Goal: Task Accomplishment & Management: Use online tool/utility

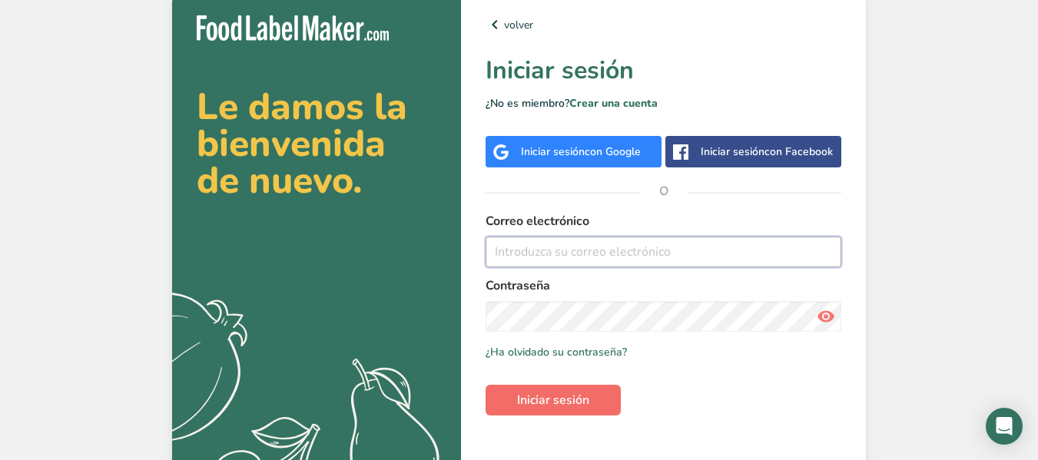
type input "[EMAIL_ADDRESS][DOMAIN_NAME]"
click at [562, 393] on span "Iniciar sesión" at bounding box center [553, 400] width 72 height 18
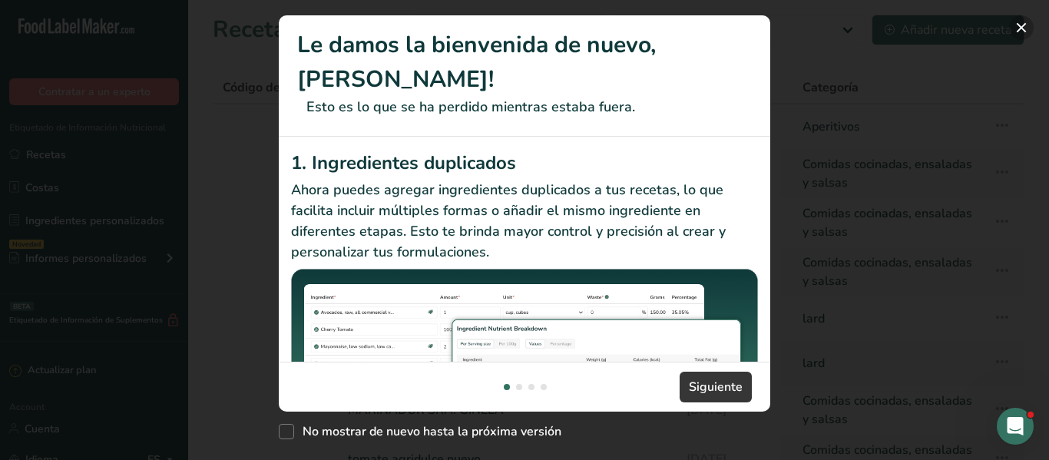
click at [1018, 25] on button "New Features" at bounding box center [1022, 27] width 25 height 25
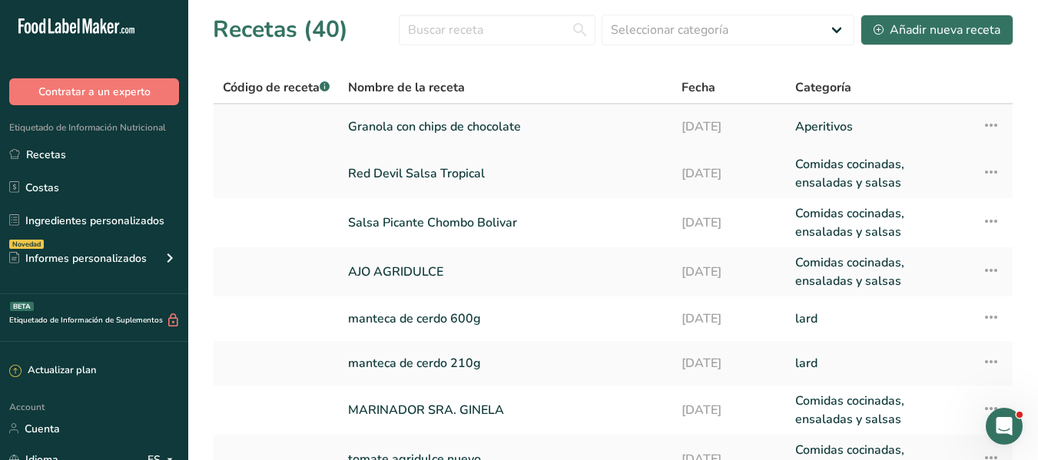
click at [880, 118] on link "Aperitivos" at bounding box center [879, 127] width 169 height 32
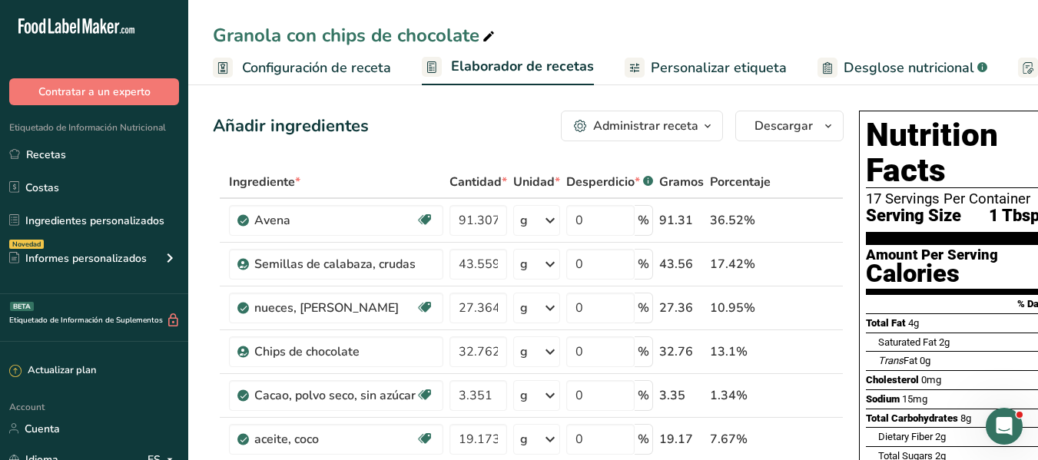
click at [685, 72] on span "Personalizar etiqueta" at bounding box center [719, 68] width 136 height 21
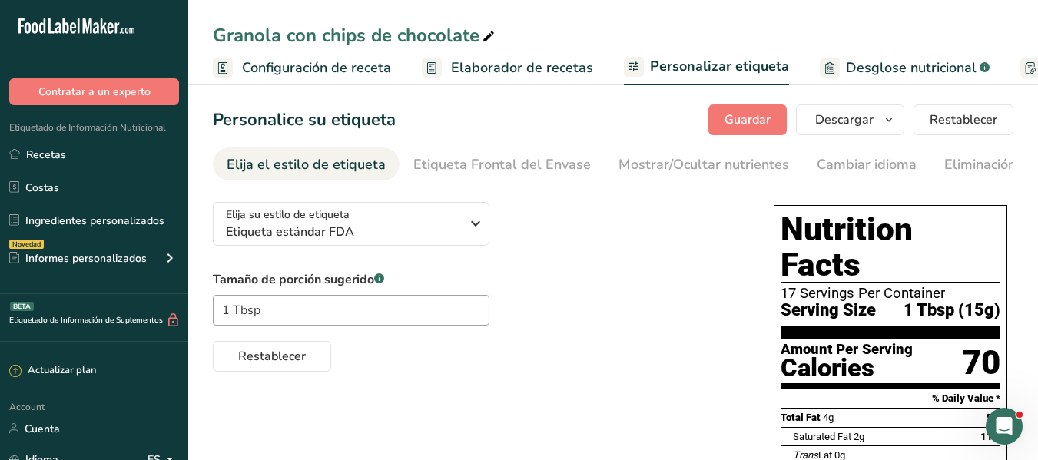
scroll to position [0, 315]
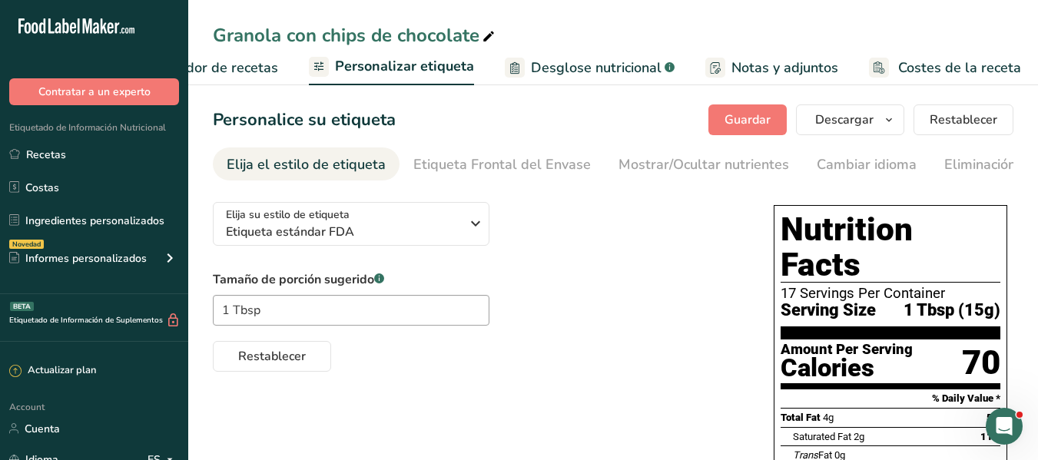
click at [251, 71] on span "Elaborador de recetas" at bounding box center [207, 68] width 142 height 21
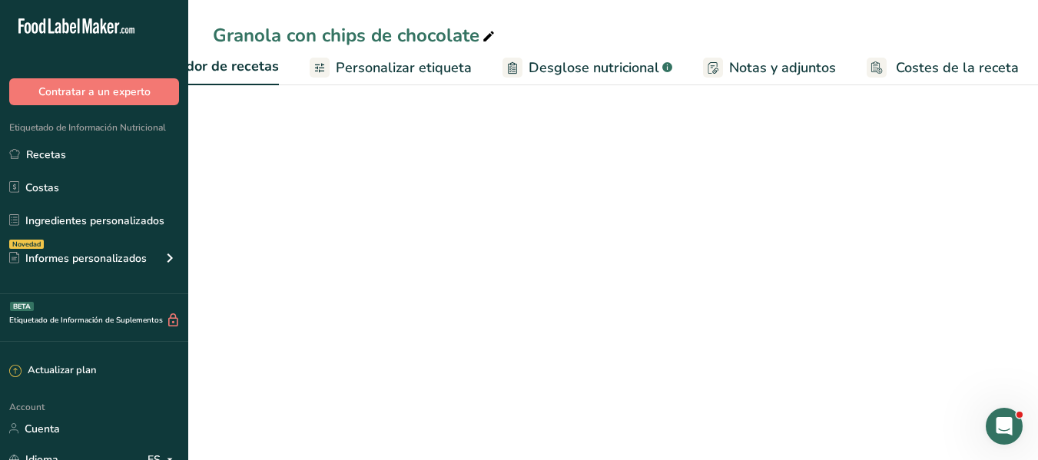
click at [251, 71] on span "Elaborador de recetas" at bounding box center [207, 66] width 143 height 21
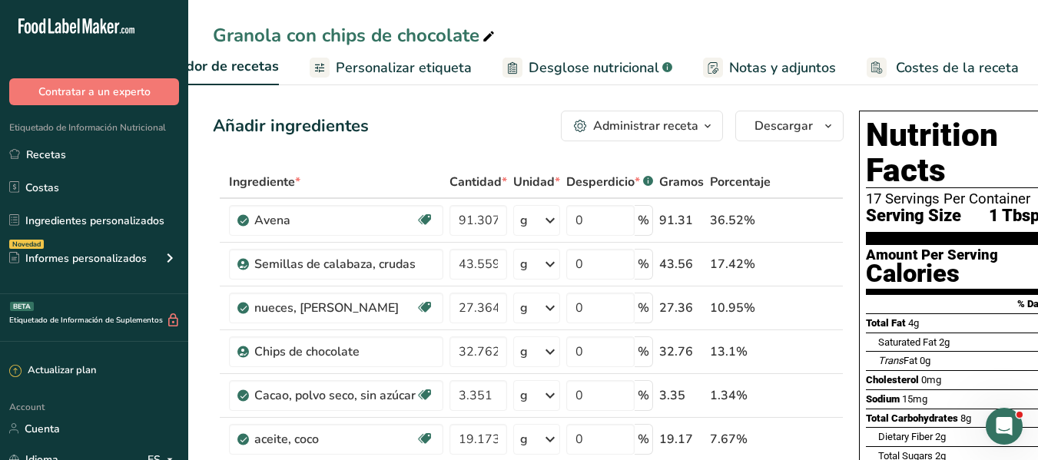
scroll to position [0, 214]
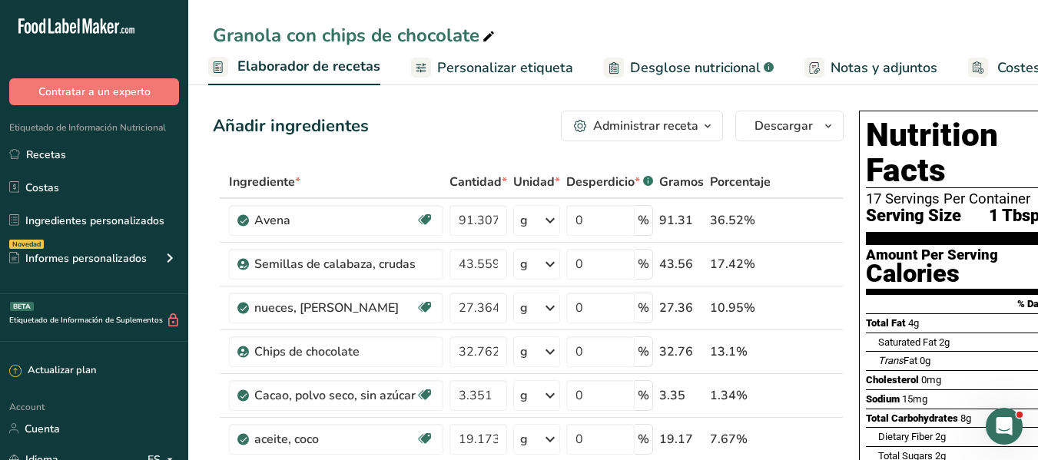
click at [493, 56] on link "Personalizar etiqueta" at bounding box center [492, 68] width 162 height 35
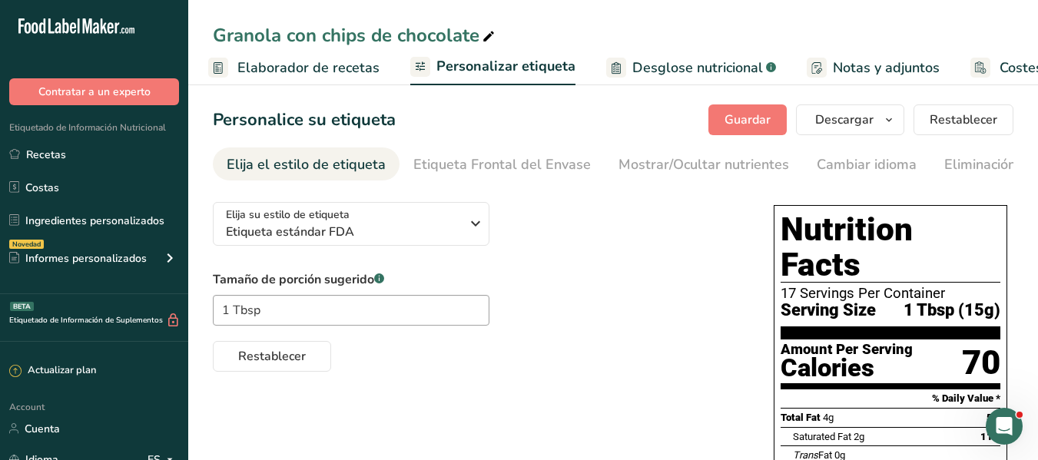
scroll to position [0, 315]
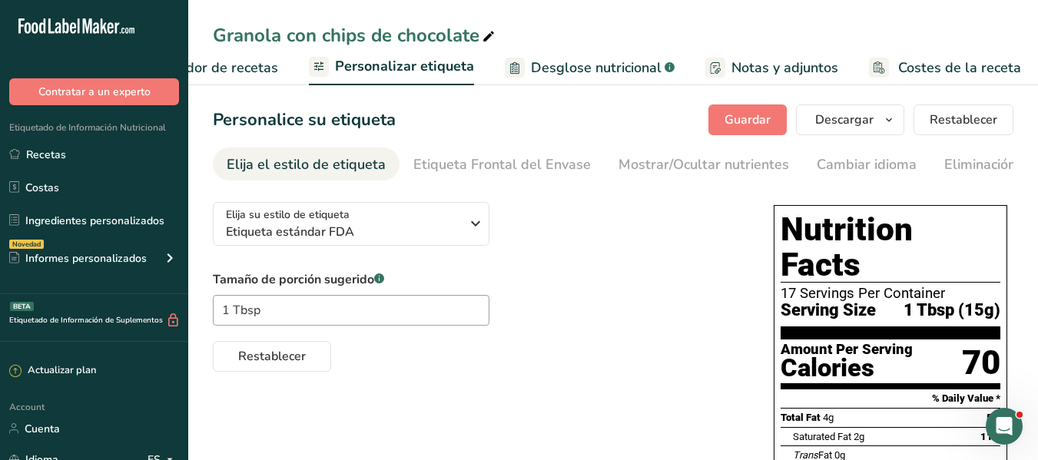
click at [589, 68] on span "Desglose nutricional" at bounding box center [596, 68] width 131 height 21
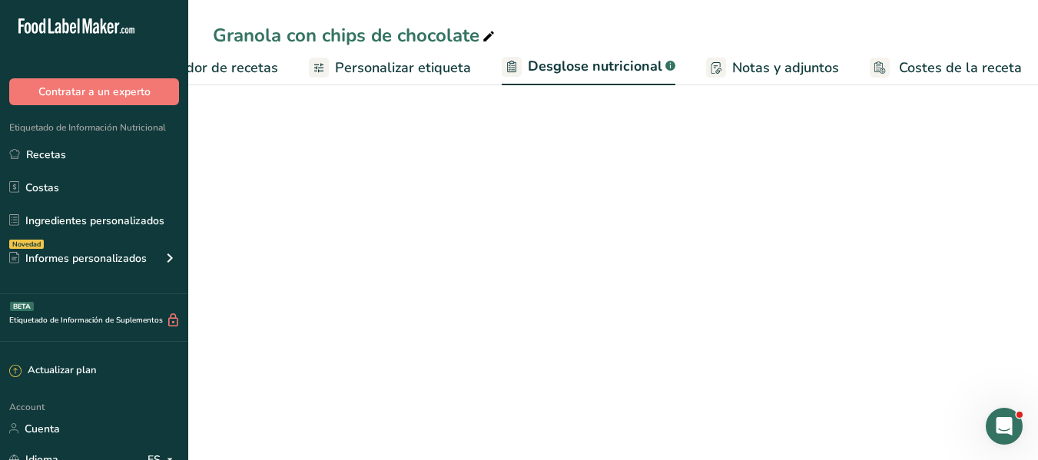
select select "Calories"
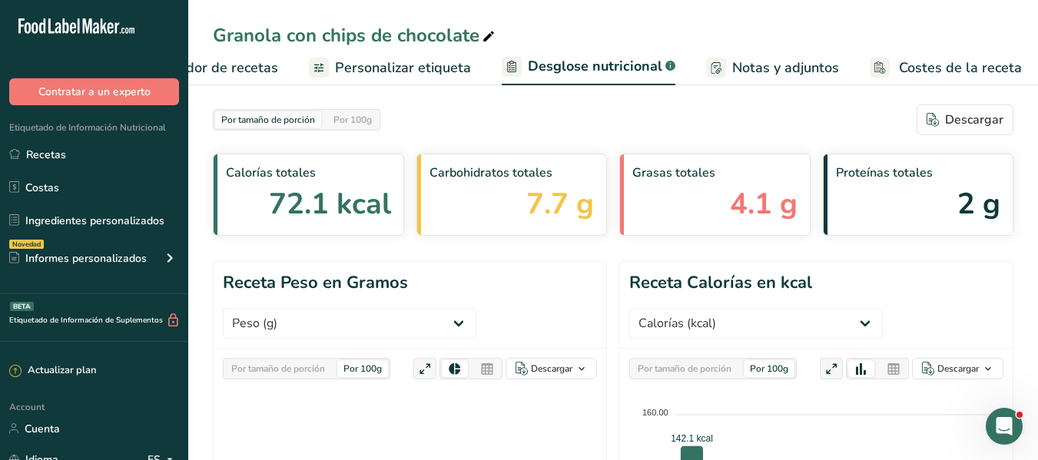
click at [229, 72] on span "Elaborador de recetas" at bounding box center [207, 68] width 142 height 21
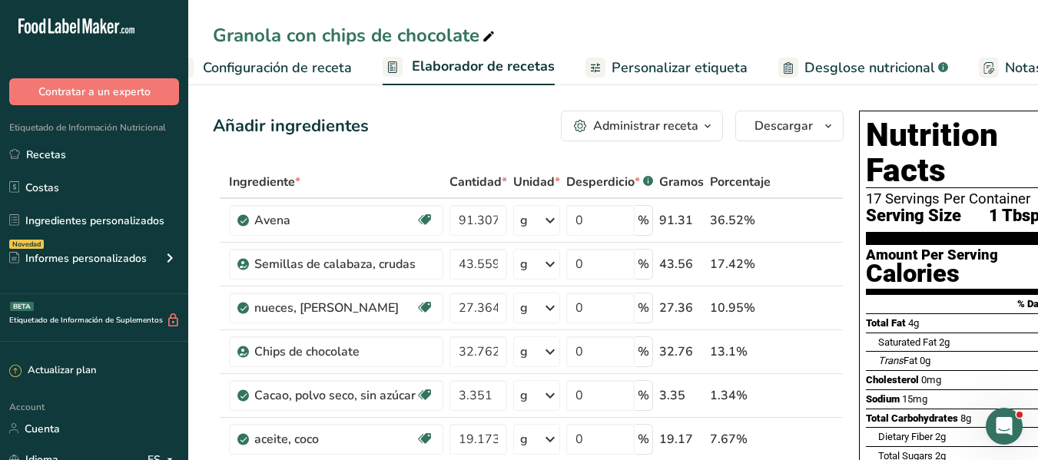
click at [628, 61] on span "Personalizar etiqueta" at bounding box center [680, 68] width 136 height 21
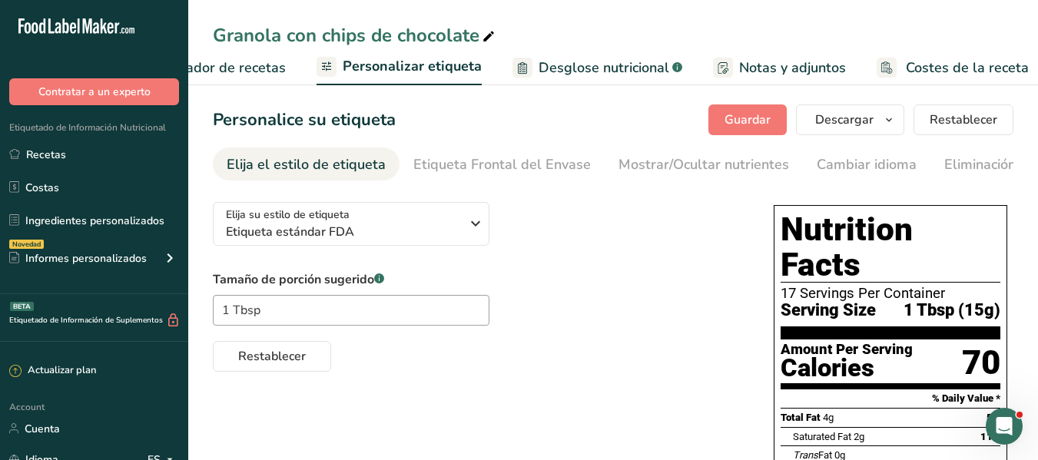
scroll to position [0, 315]
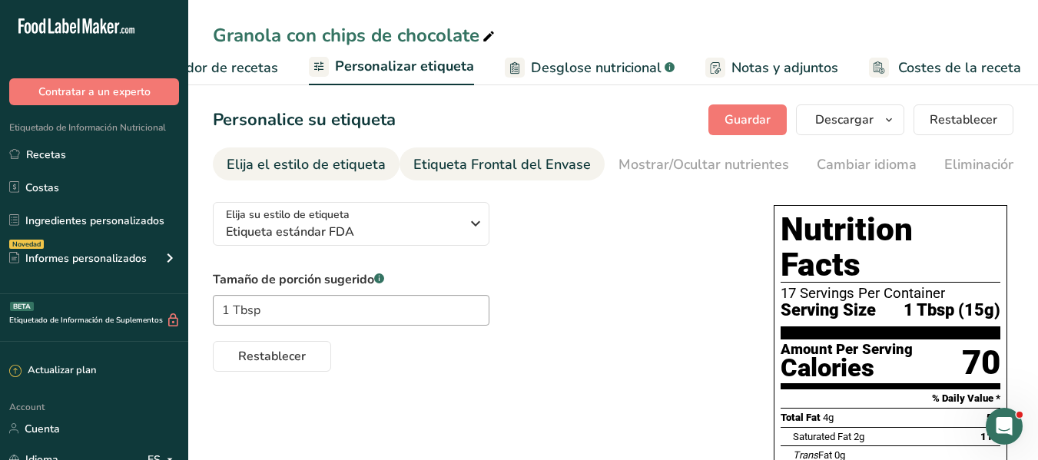
click at [511, 158] on div "Etiqueta Frontal del Envase" at bounding box center [501, 164] width 177 height 21
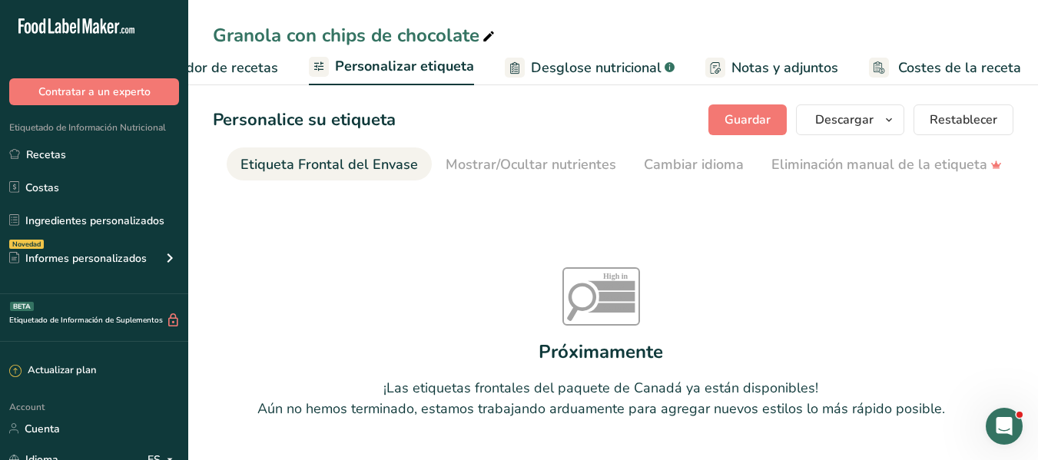
scroll to position [0, 183]
click at [511, 158] on div "Mostrar/Ocultar nutrientes" at bounding box center [521, 164] width 171 height 21
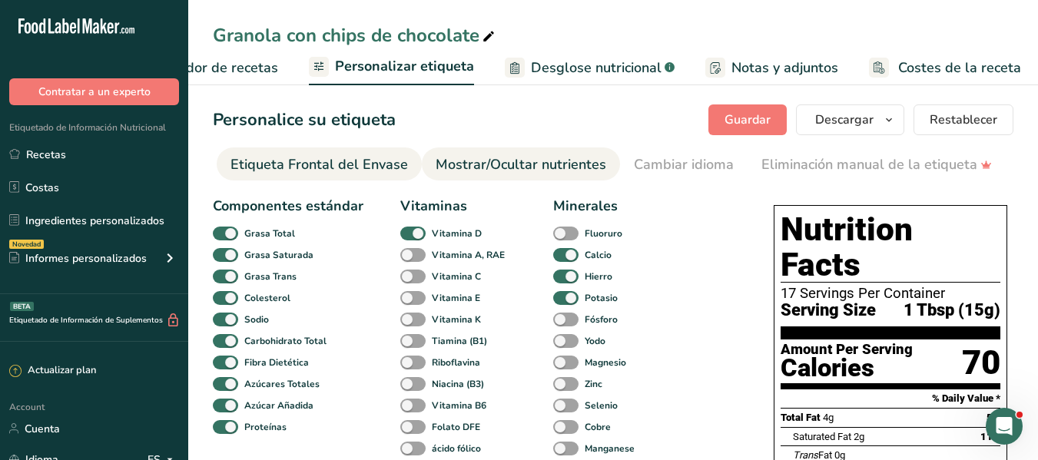
click at [634, 158] on div "Cambiar idioma" at bounding box center [684, 164] width 100 height 21
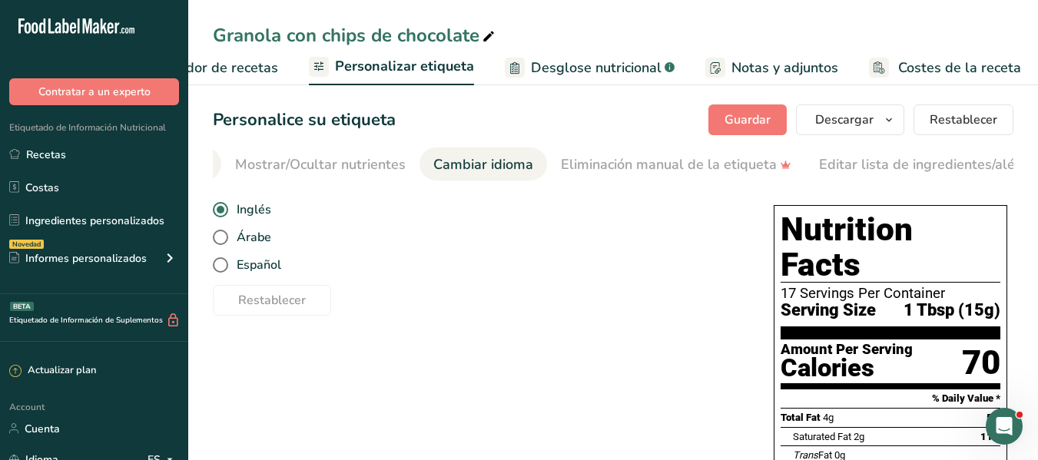
scroll to position [0, 578]
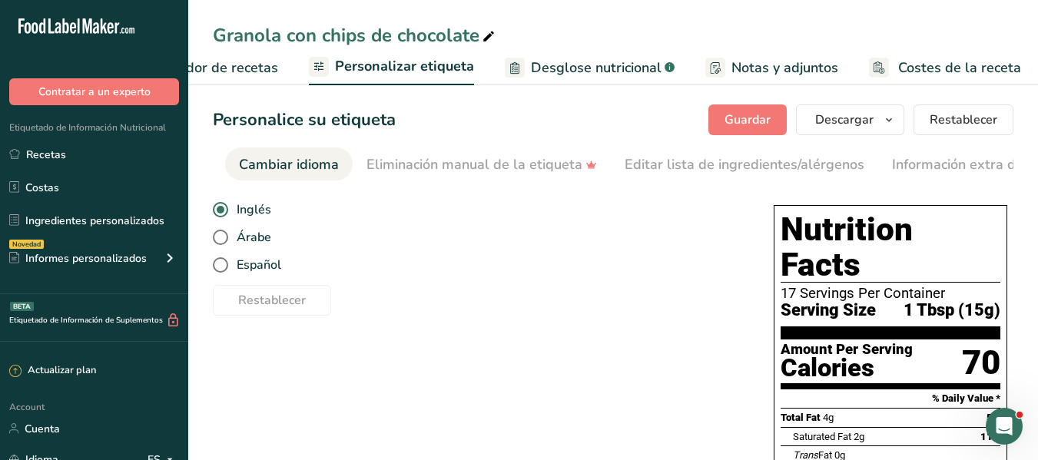
click at [251, 71] on span "Elaborador de recetas" at bounding box center [207, 68] width 142 height 21
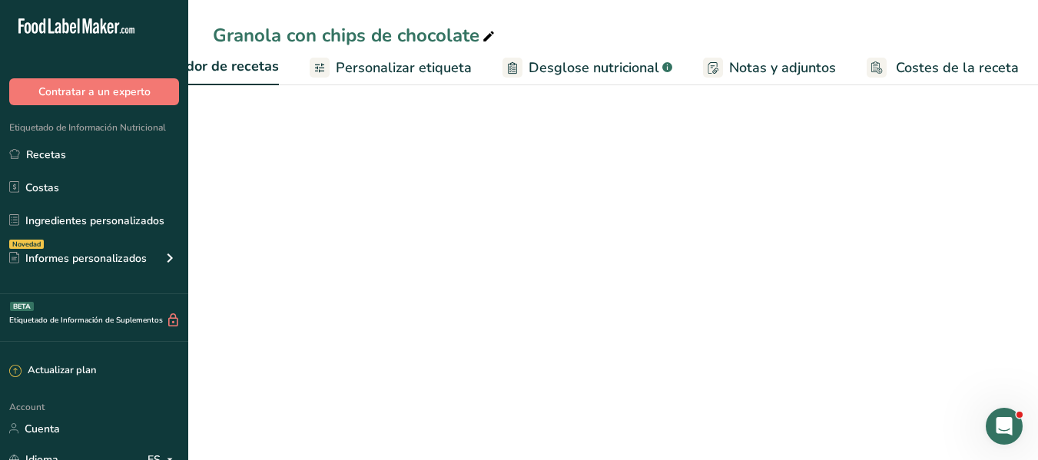
click at [251, 71] on span "Elaborador de recetas" at bounding box center [207, 66] width 143 height 21
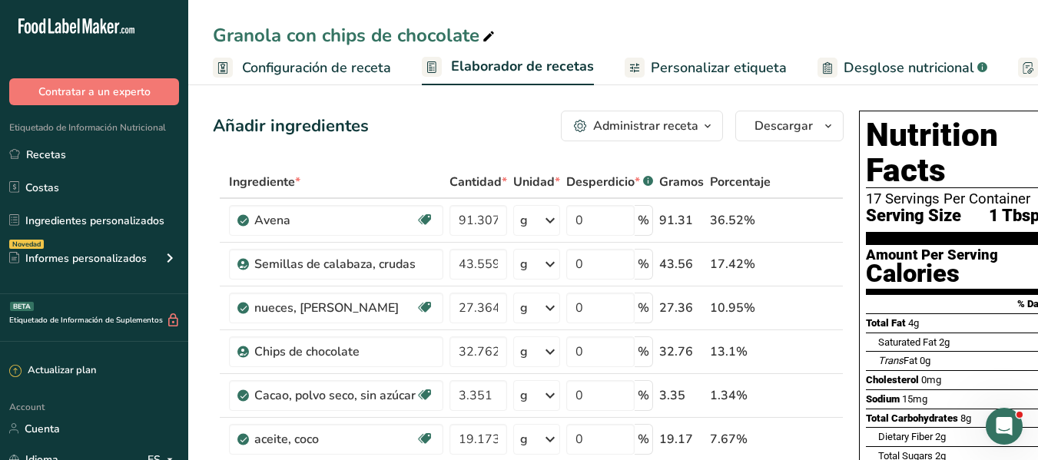
click at [307, 73] on span "Configuración de receta" at bounding box center [316, 68] width 149 height 21
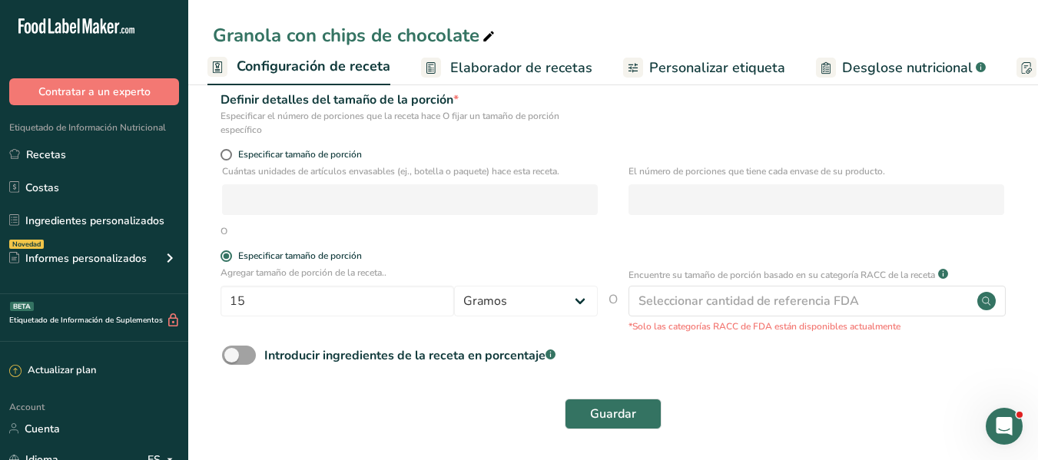
scroll to position [191, 0]
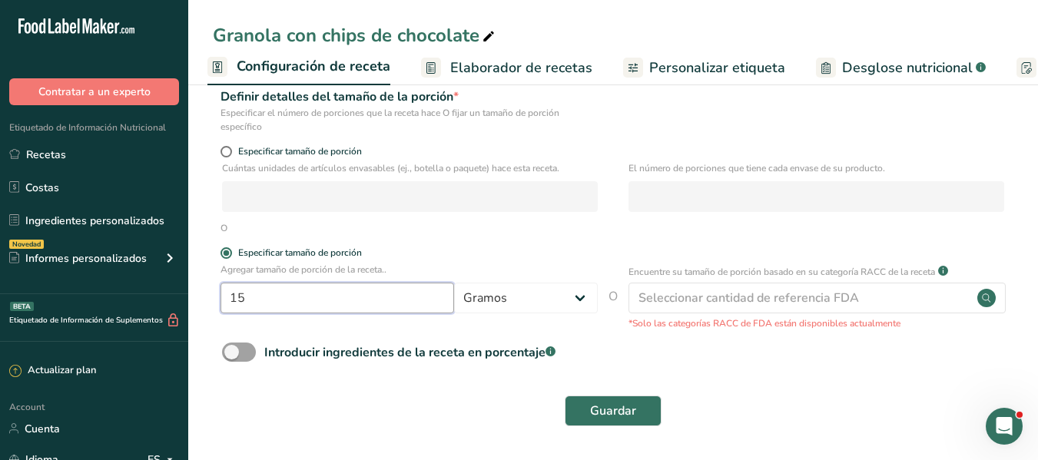
click at [333, 303] on input "15" at bounding box center [338, 298] width 234 height 31
type input "1"
type input "9"
click at [565, 396] on button "Guardar" at bounding box center [613, 411] width 97 height 31
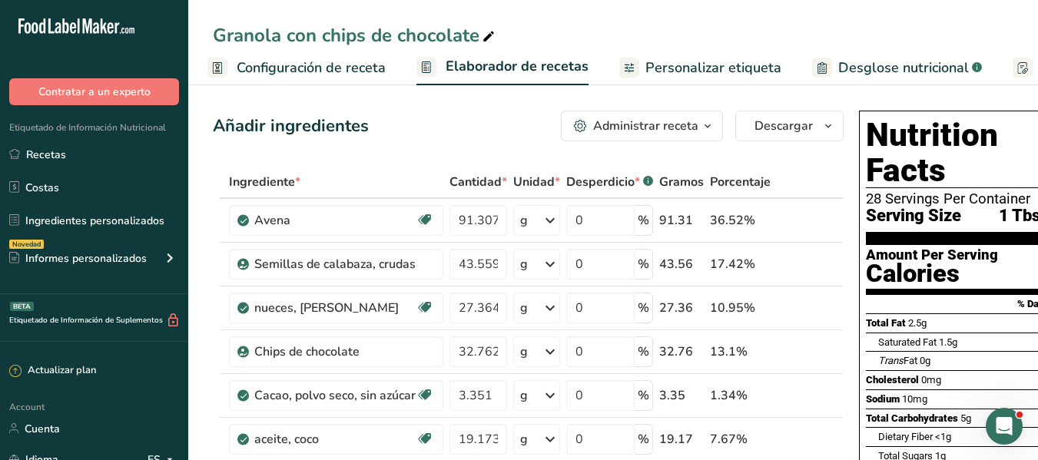
scroll to position [1, 0]
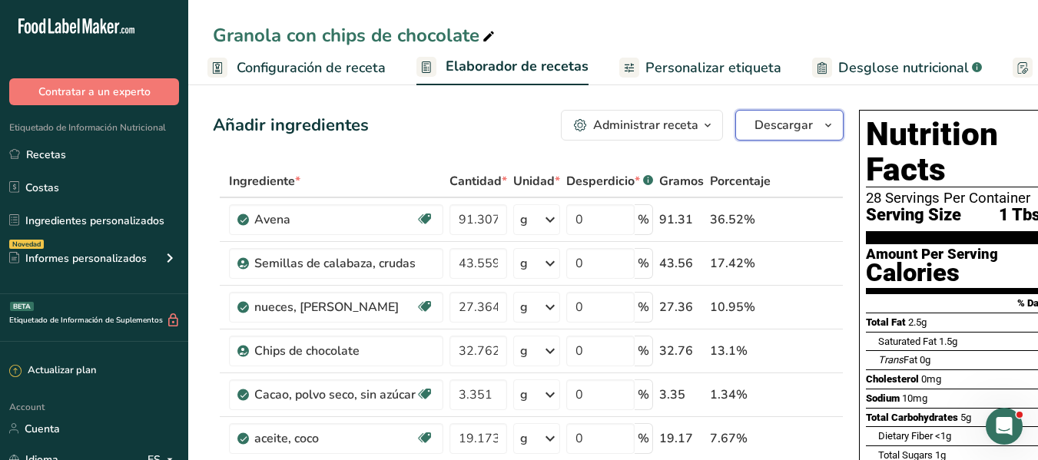
click at [826, 125] on icon "button" at bounding box center [828, 125] width 12 height 19
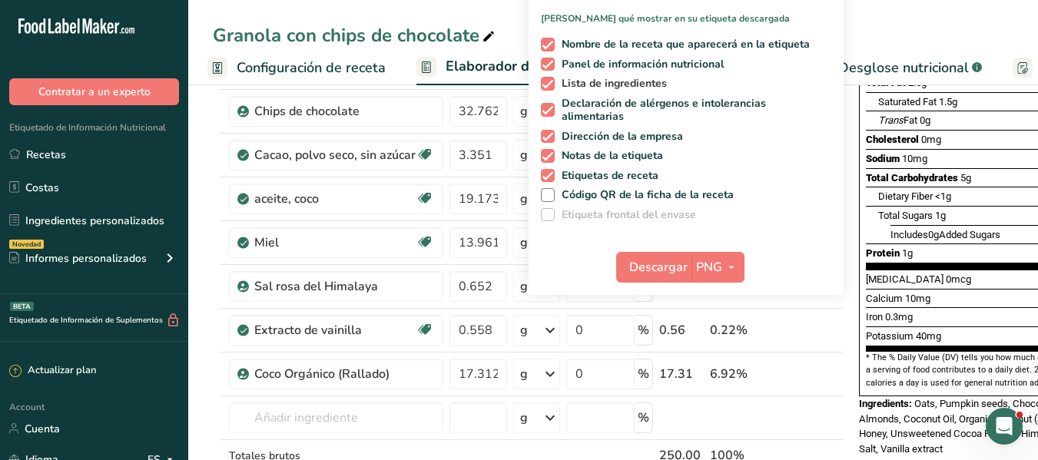
scroll to position [284, 0]
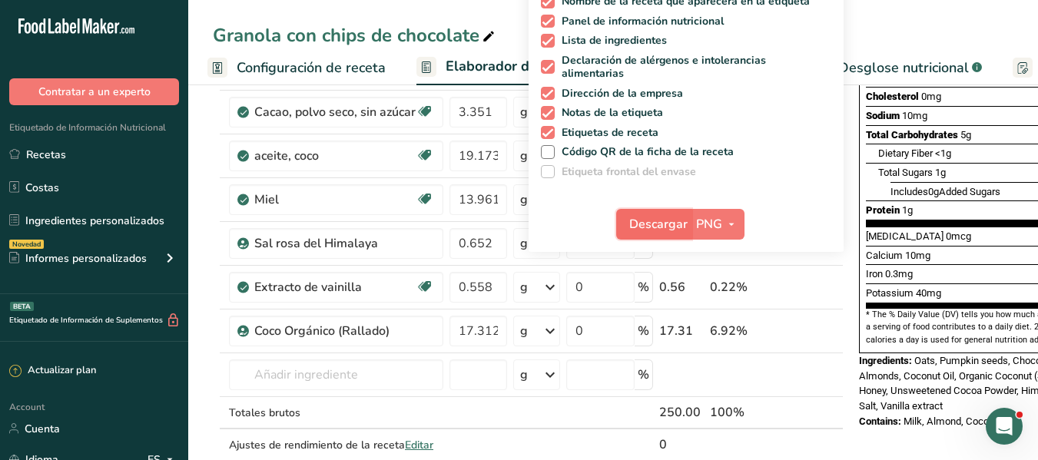
click at [643, 224] on span "Descargar" at bounding box center [658, 224] width 58 height 18
